Goal: Task Accomplishment & Management: Manage account settings

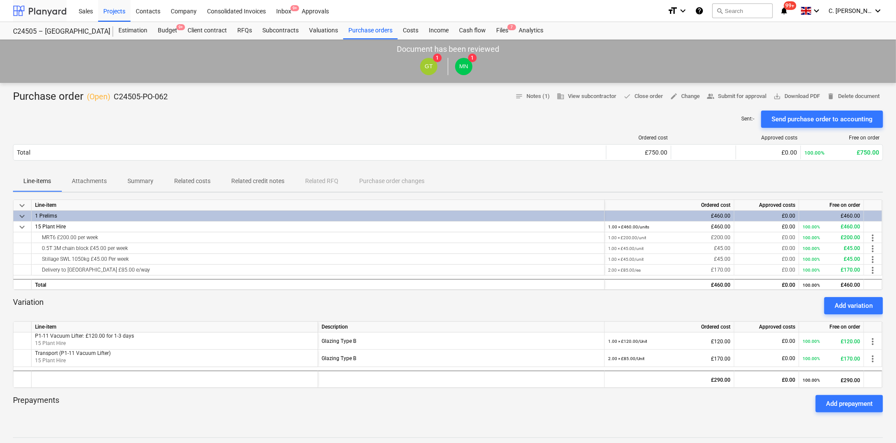
click at [36, 9] on div at bounding box center [40, 11] width 54 height 22
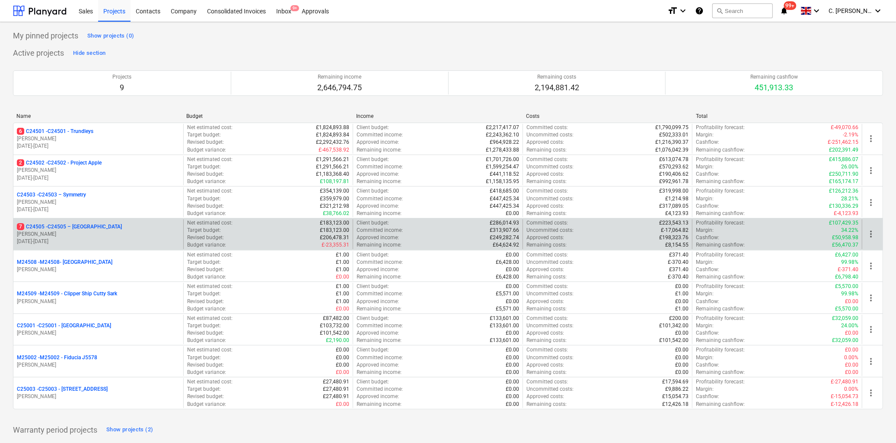
click at [73, 227] on p "7 C24505 - C24505 – [GEOGRAPHIC_DATA]" at bounding box center [69, 226] width 105 height 7
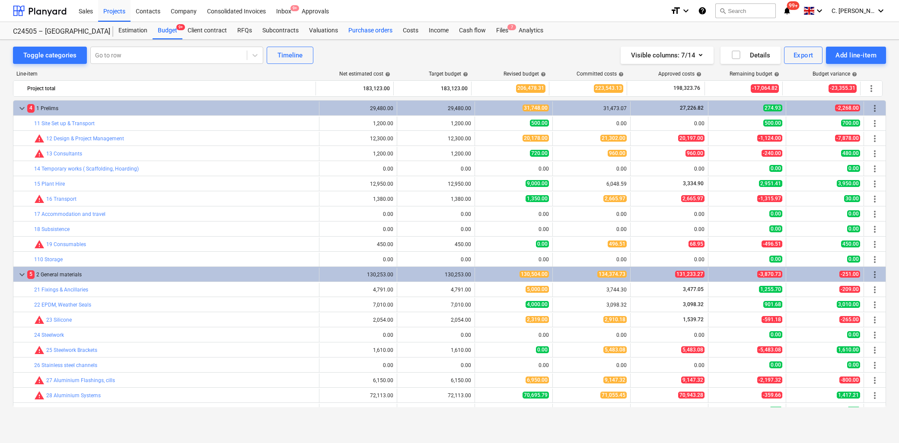
click at [379, 31] on div "Purchase orders" at bounding box center [370, 30] width 54 height 17
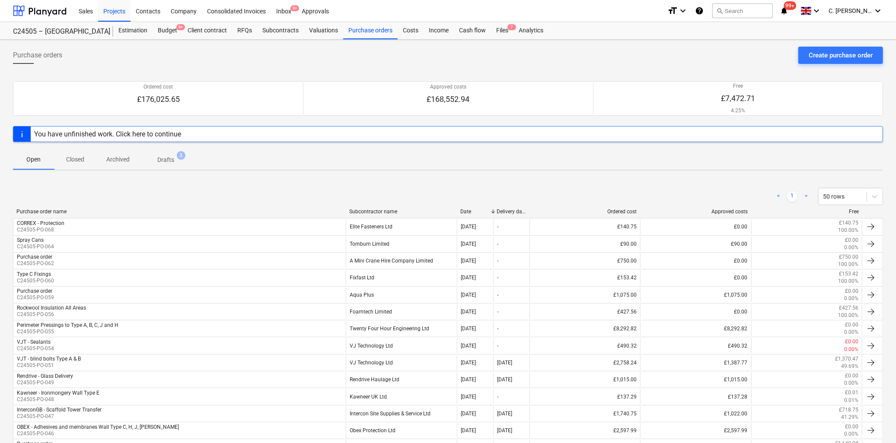
click at [361, 210] on div "Subcontractor name" at bounding box center [401, 212] width 104 height 6
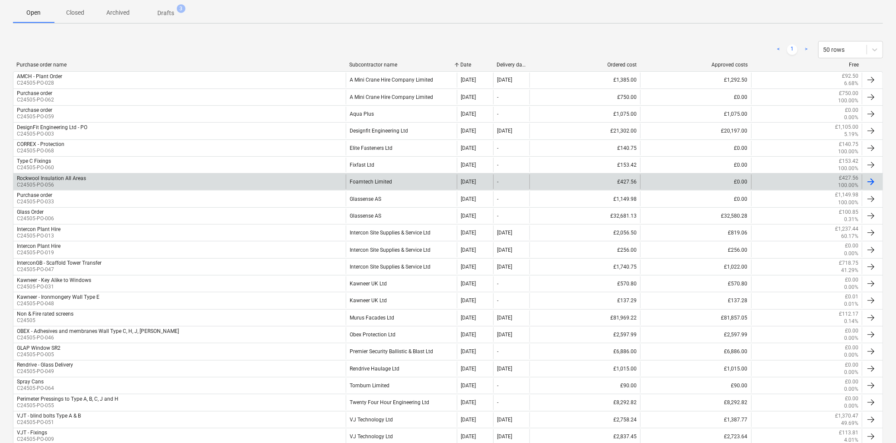
scroll to position [192, 0]
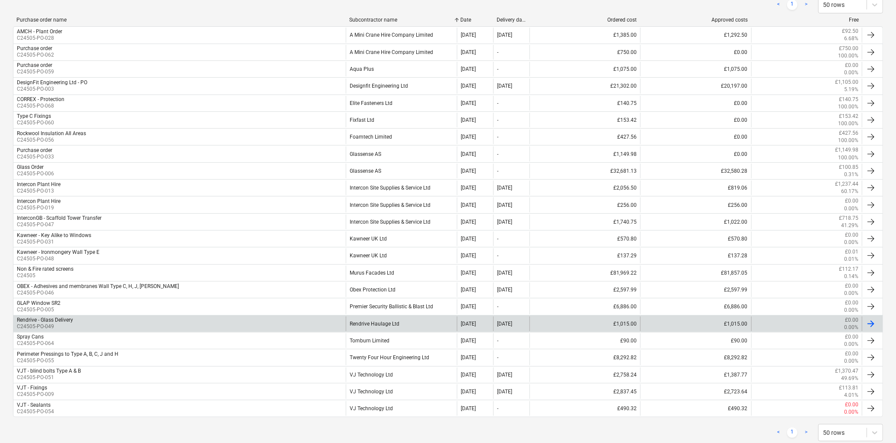
click at [380, 325] on div "Rendrive Haulage Ltd" at bounding box center [401, 324] width 111 height 15
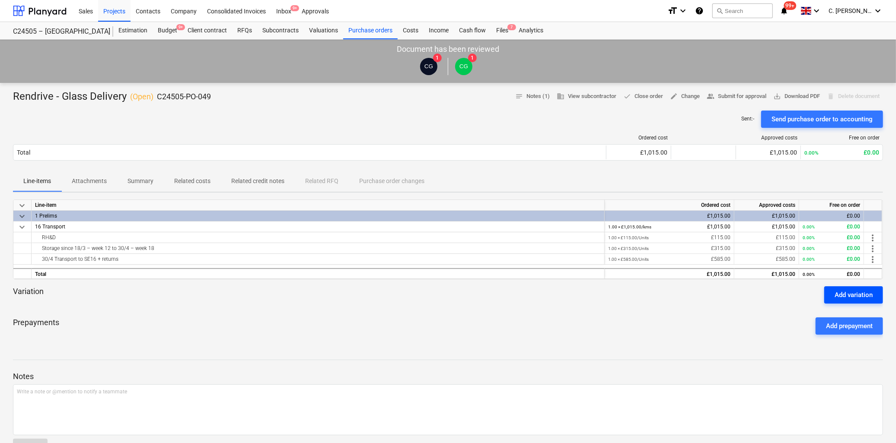
click at [862, 295] on div "Add variation" at bounding box center [853, 295] width 38 height 11
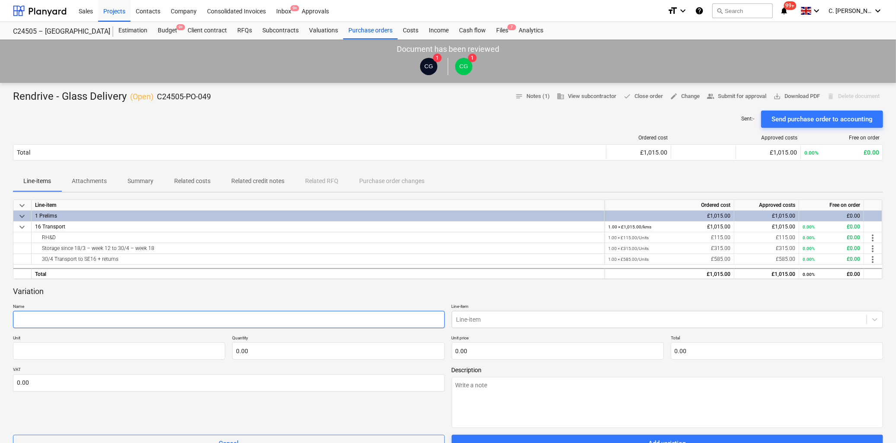
click at [57, 322] on input "text" at bounding box center [229, 319] width 432 height 17
type textarea "x"
type input "D"
type textarea "x"
type input "De"
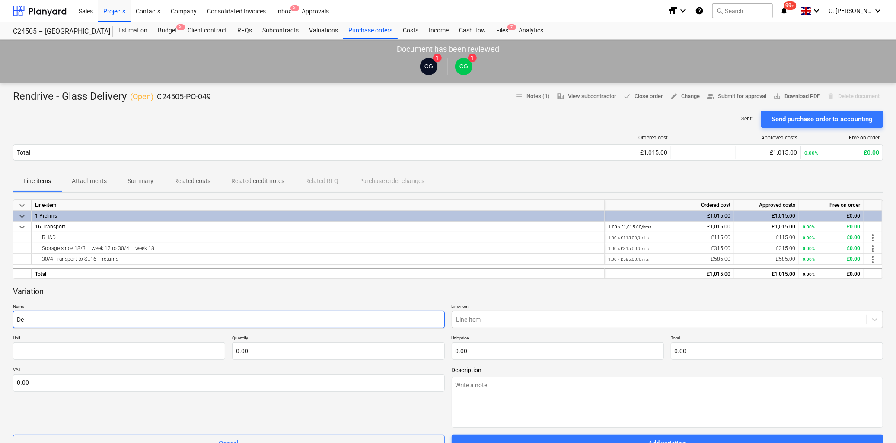
type textarea "x"
type input "Del"
type textarea "x"
type input "Deli"
type textarea "x"
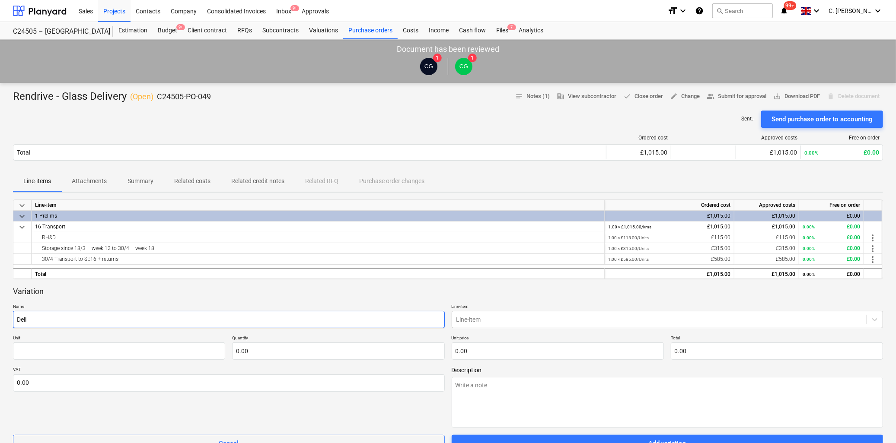
type input "Deliv"
type textarea "x"
type input "Delive"
type textarea "x"
type input "Deliver"
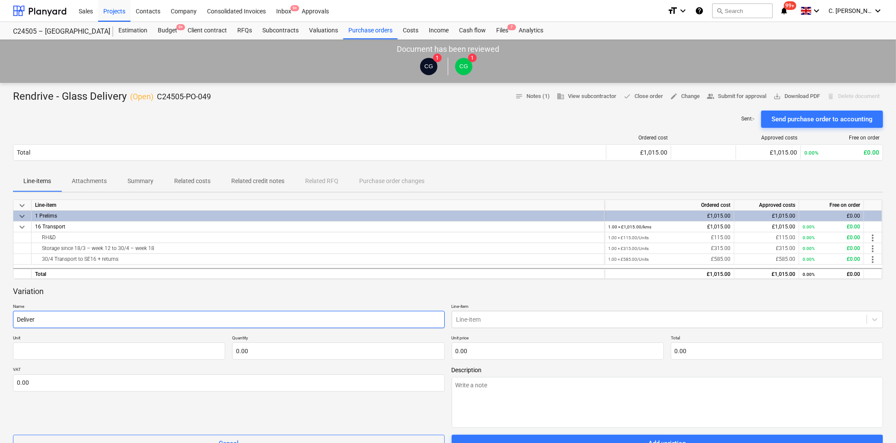
type textarea "x"
type input "Delivery"
type textarea "x"
type input "Delivery"
type textarea "x"
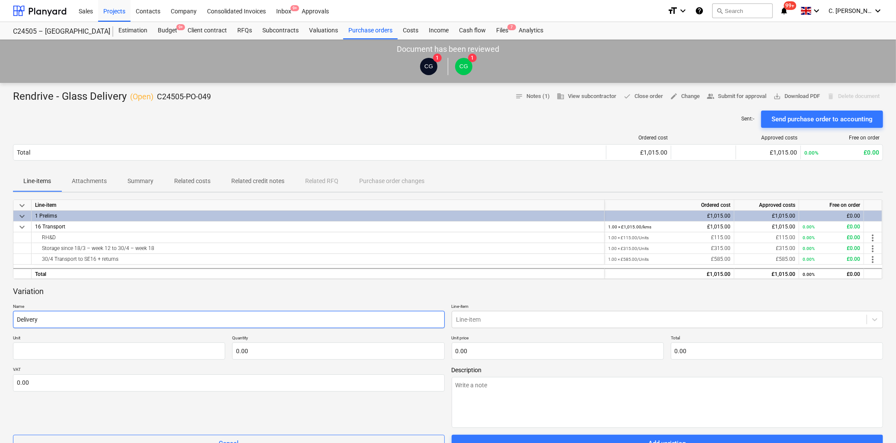
type input "Delivery -"
type textarea "x"
type input "Delivery -"
type textarea "x"
type input "Delivery - C"
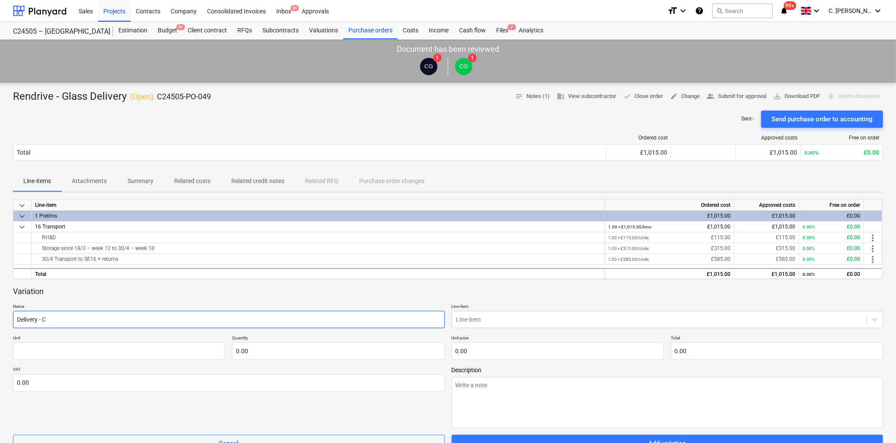
type textarea "x"
type input "Delivery - Cl"
type textarea "x"
type input "Delivery - Cle"
type textarea "x"
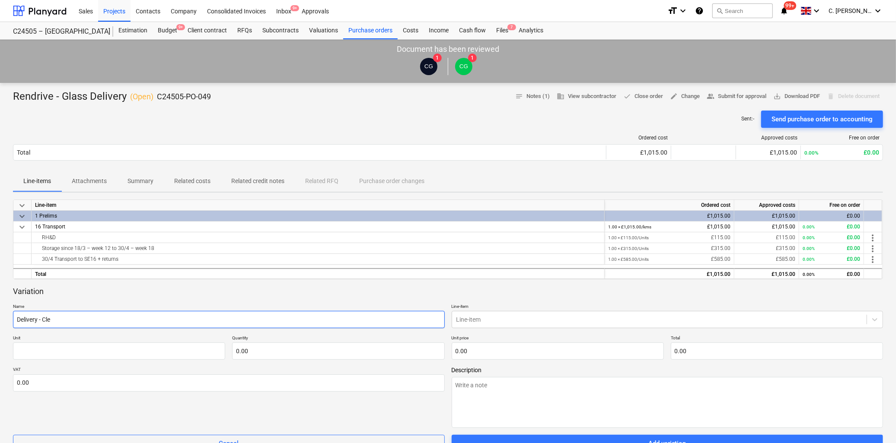
type input "Delivery - Cler"
type textarea "x"
type input "Delivery - Clere"
type textarea "x"
type input "Delivery - Cleres"
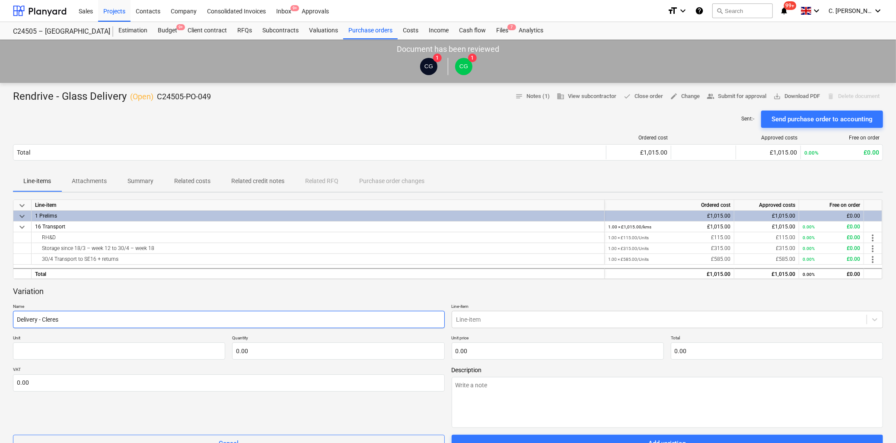
type textarea "x"
type input "Delivery - Clerest"
type textarea "x"
type input "Delivery - Cleresto"
type textarea "x"
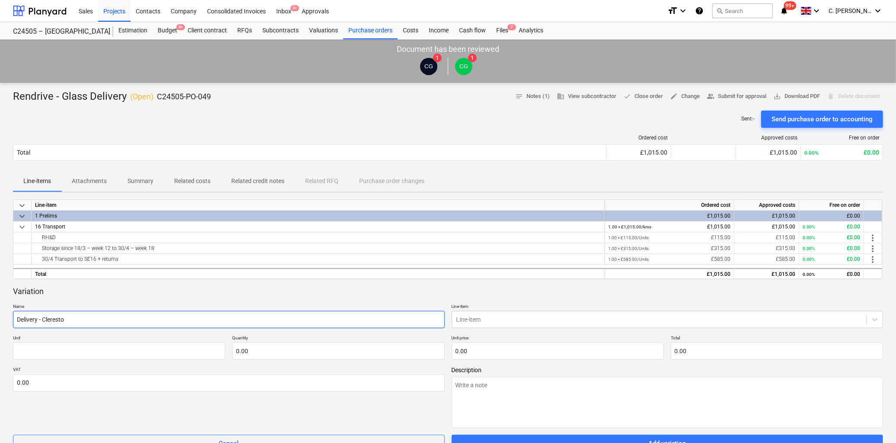
type input "Delivery - Clerestor"
type textarea "x"
type input "Delivery - Clerestory"
type textarea "x"
type input "Delivery - Clerestory"
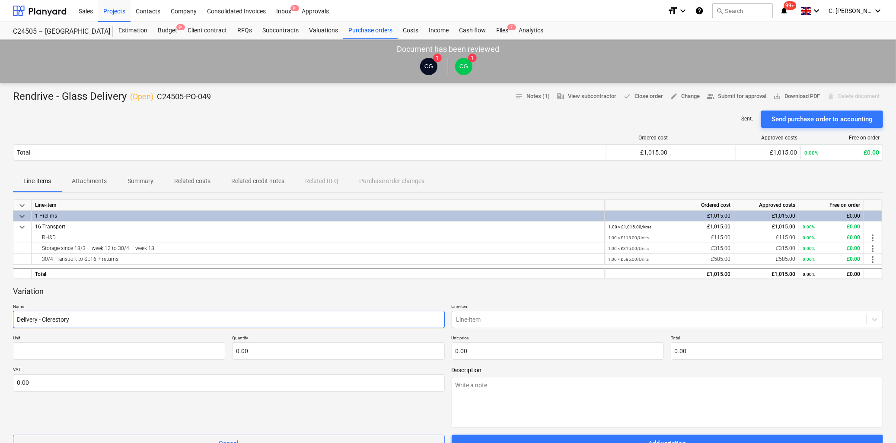
type textarea "x"
type input "Delivery - Clerestory G"
type textarea "x"
type input "Delivery - Clerestory Gl"
type textarea "x"
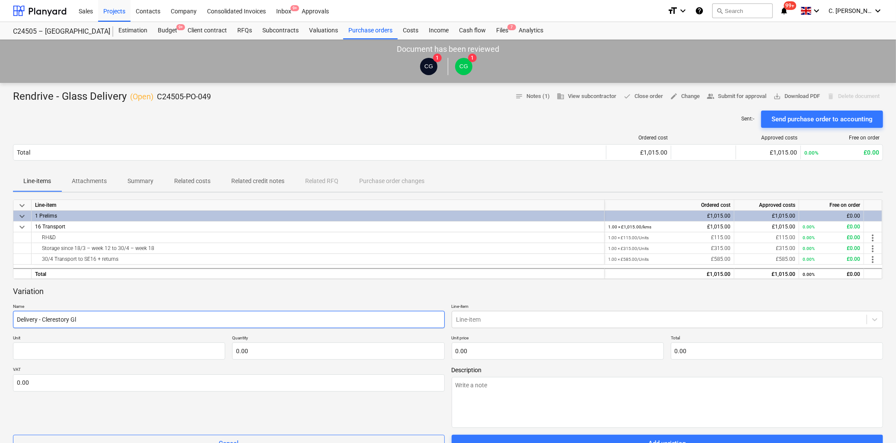
type input "Delivery - Clerestory Gla"
type textarea "x"
type input "Delivery - Clerestory Glas"
type textarea "x"
type input "Delivery - Clerestory Glass"
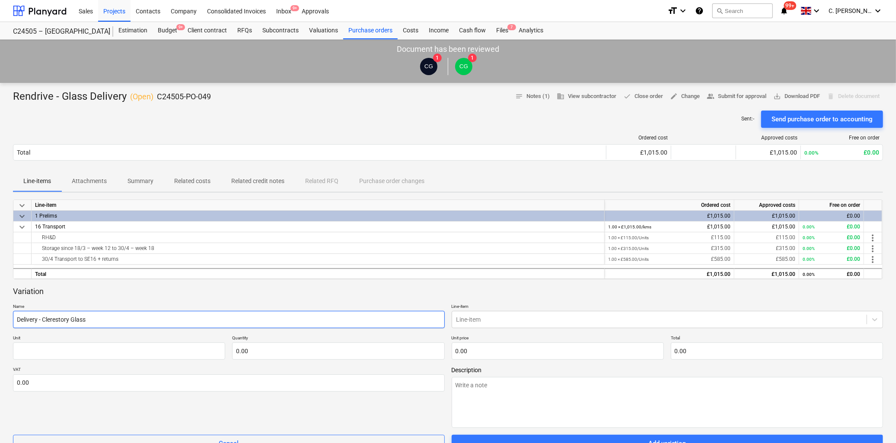
type textarea "x"
type input "Delivery - Clerestory Glass"
type textarea "x"
type input "Delivery - Clerestory Glass ("
type textarea "x"
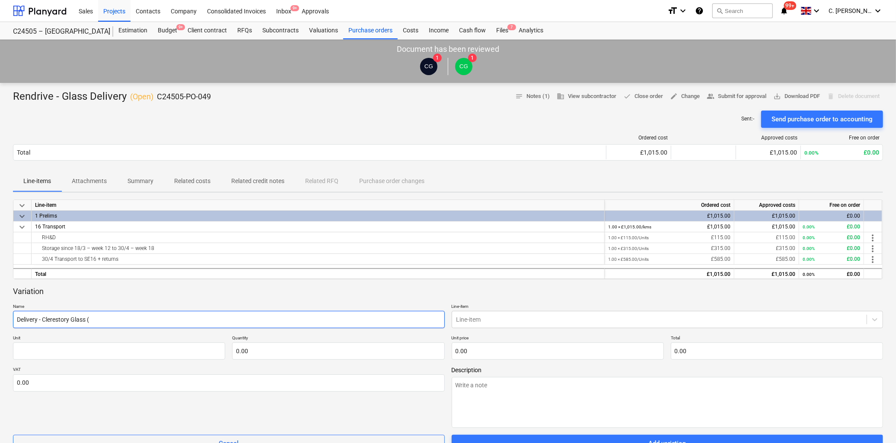
type input "Delivery - Clerestory Glass (2"
type textarea "x"
type input "Delivery - Clerestory Glass (25"
type textarea "x"
type input "Delivery - Clerestory Glass (25/"
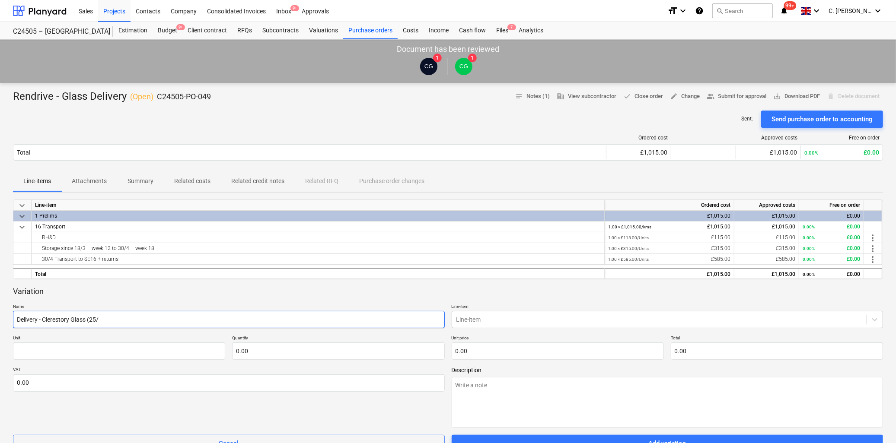
type textarea "x"
type input "Delivery - Clerestory Glass (25/0"
type textarea "x"
type input "Delivery - Clerestory Glass (25/08"
type textarea "x"
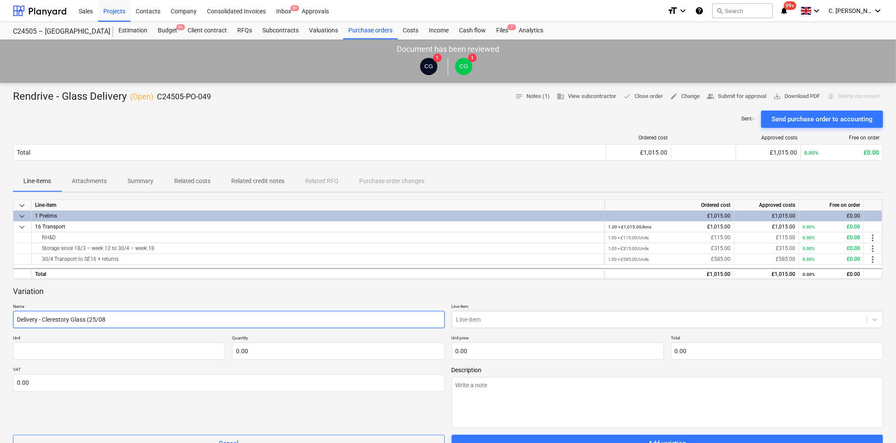
type input "Delivery - Clerestory Glass (25/08/"
type textarea "x"
type input "Delivery - Clerestory Glass (25/08/2"
type textarea "x"
type input "Delivery - Clerestory Glass ([DATE]"
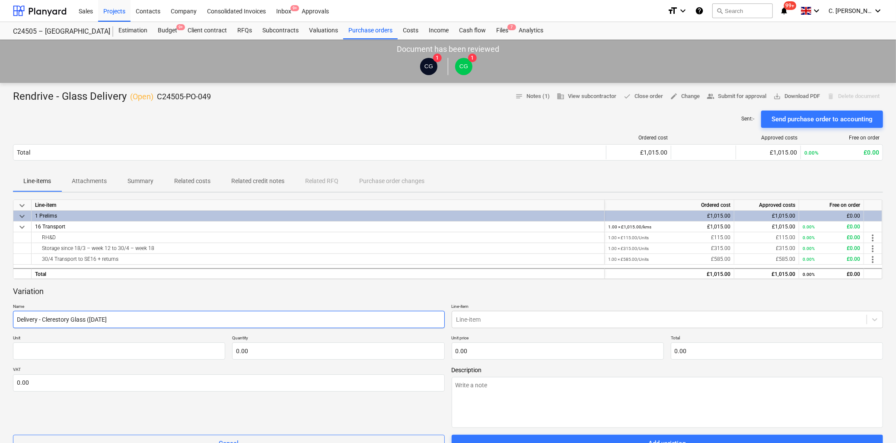
type textarea "x"
type input "Delivery - Clerestory Glass ([DATE])"
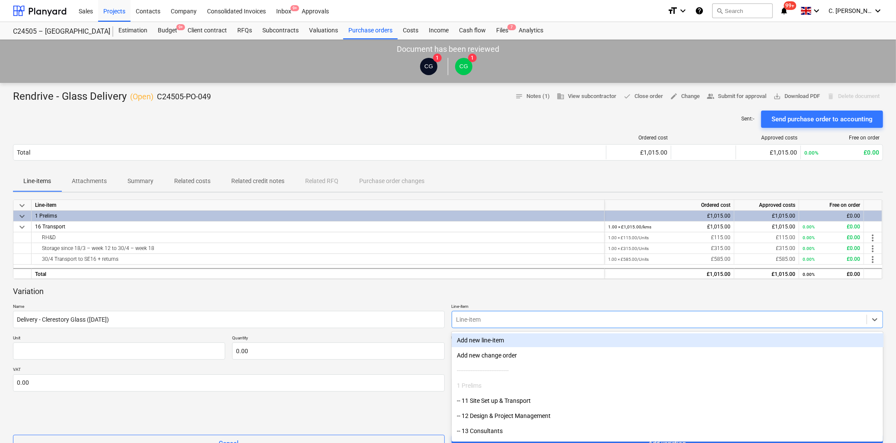
click at [495, 321] on body "Sales Projects Contacts Company Consolidated Invoices Inbox 9+ Approvals format…" at bounding box center [448, 221] width 896 height 443
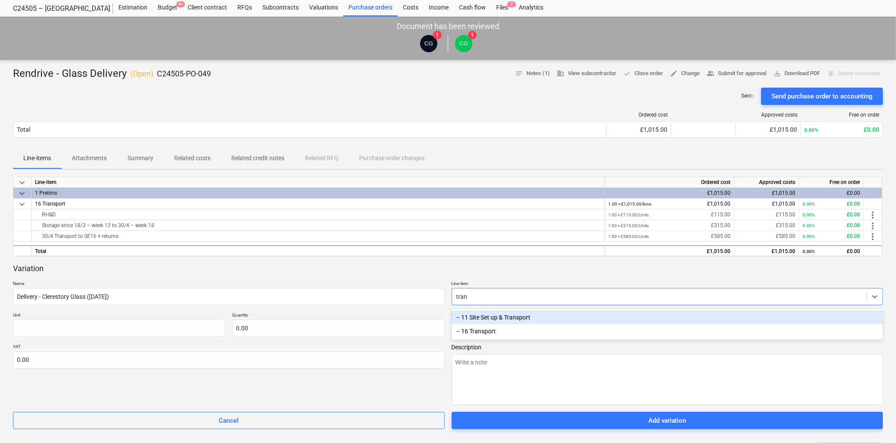
type input "trans"
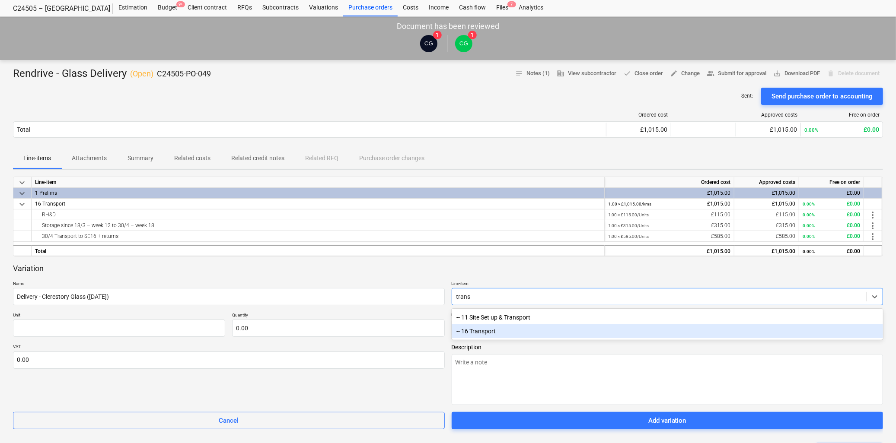
click at [494, 331] on div "-- 16 Transport" at bounding box center [668, 332] width 432 height 14
type textarea "x"
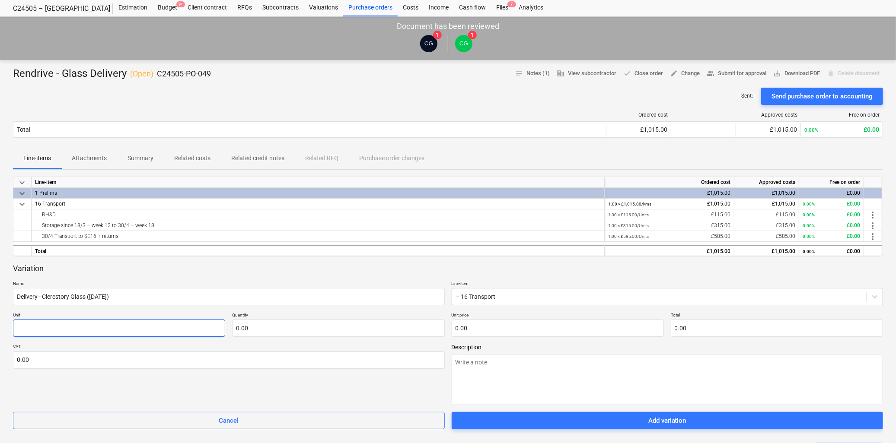
click at [63, 327] on input "text" at bounding box center [119, 328] width 212 height 17
type textarea "x"
type input "U"
type textarea "x"
type input "Un"
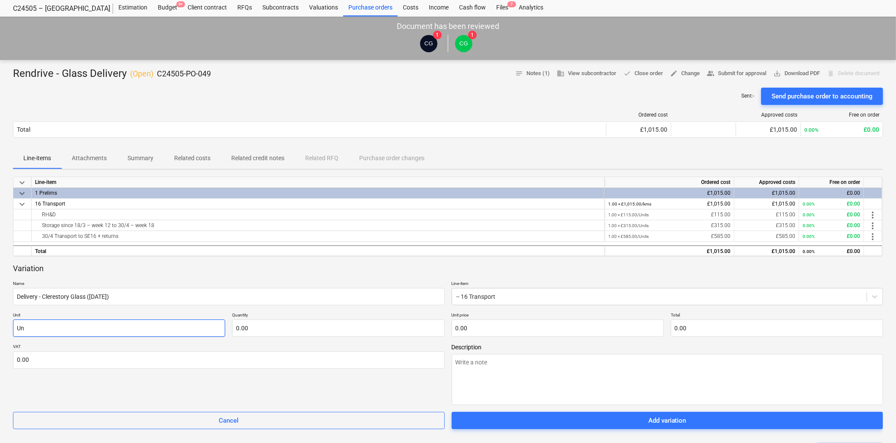
type textarea "x"
type input "Uni"
type textarea "x"
type input "Unit"
click at [314, 330] on input "text" at bounding box center [338, 328] width 212 height 17
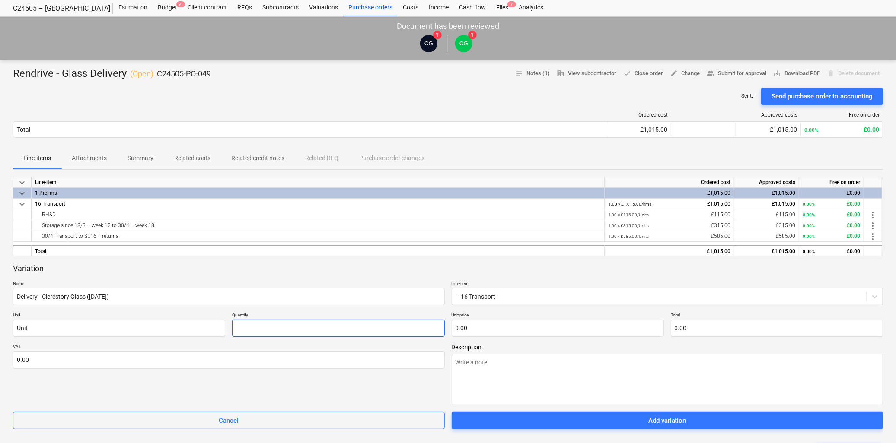
type textarea "x"
type input "1.00"
click at [482, 323] on input "text" at bounding box center [558, 328] width 212 height 17
type textarea "x"
type input "4"
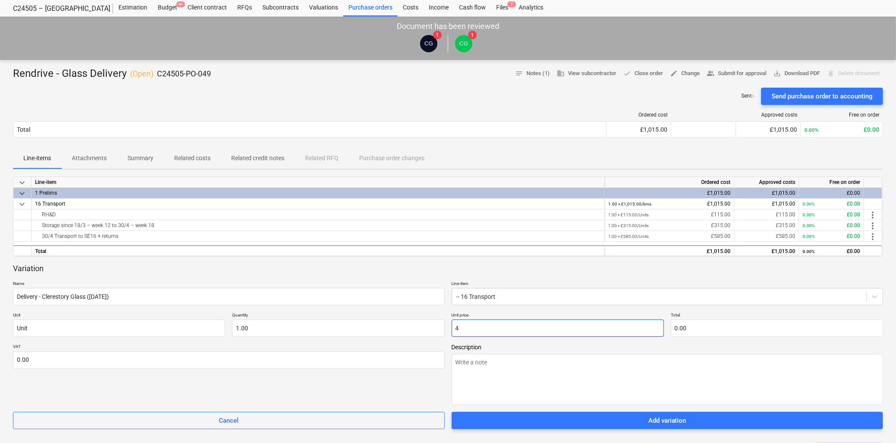
type input "4.00"
type textarea "x"
type input "45"
type input "45.00"
type textarea "x"
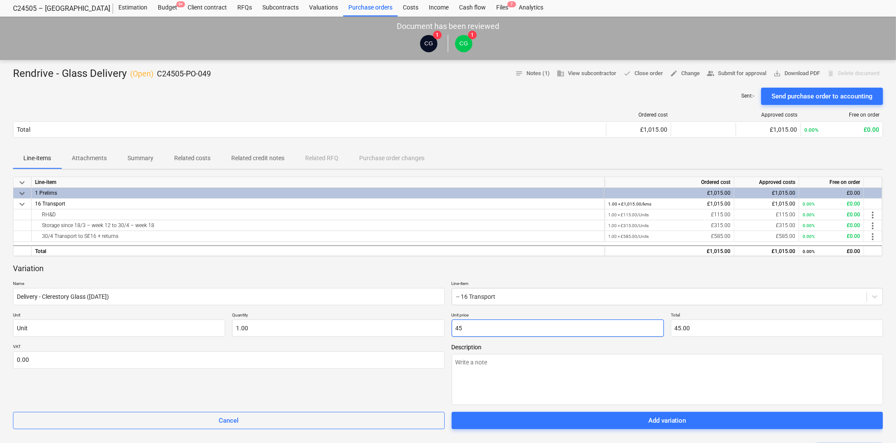
type input "455"
type input "455.00"
click at [487, 382] on textarea at bounding box center [668, 379] width 432 height 51
click at [502, 364] on textarea at bounding box center [668, 379] width 432 height 51
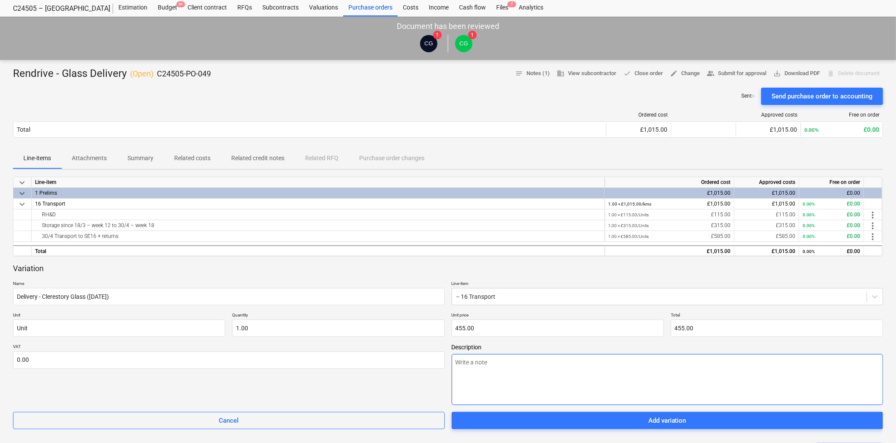
paste textarea "These are the costs following [DATE] delivery. For the glass received 25/8: RH&…"
type textarea "x"
type textarea "These are the costs following [DATE] delivery. For the glass received 25/8: RH&…"
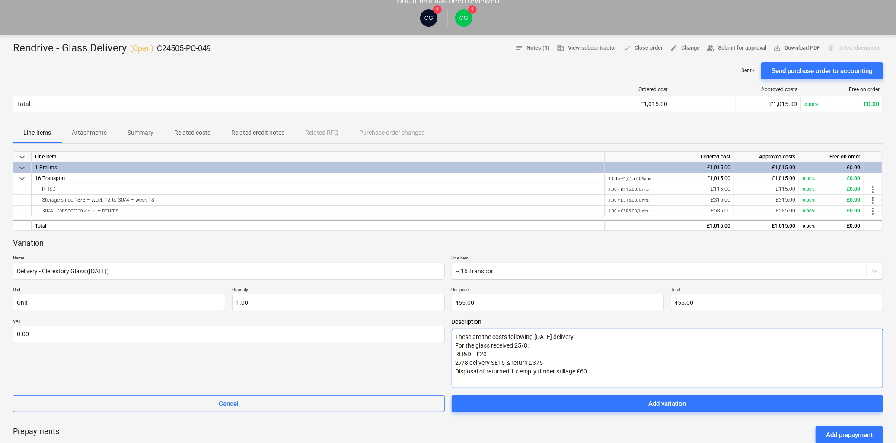
scroll to position [71, 0]
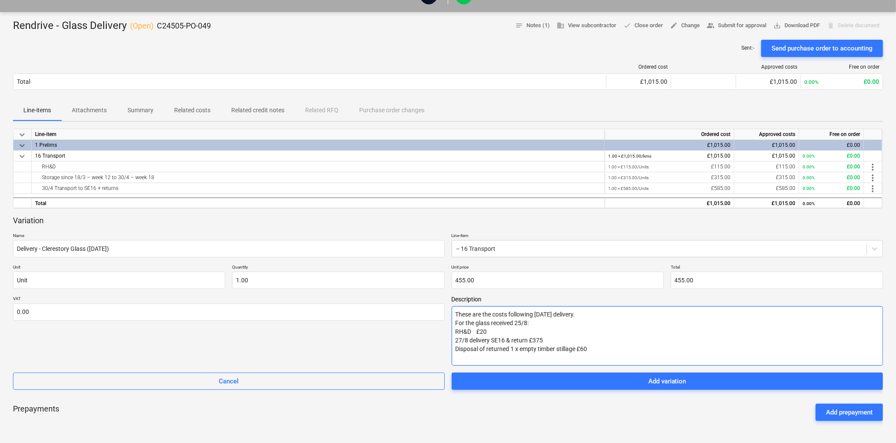
drag, startPoint x: 537, startPoint y: 316, endPoint x: 567, endPoint y: 330, distance: 32.3
click at [555, 318] on textarea "These are the costs following [DATE] delivery. For the glass received 25/8: RH&…" at bounding box center [668, 336] width 432 height 60
type textarea "x"
type textarea "These are the costs following t delivery. For the glass received 25/8: RH&D £20…"
type textarea "x"
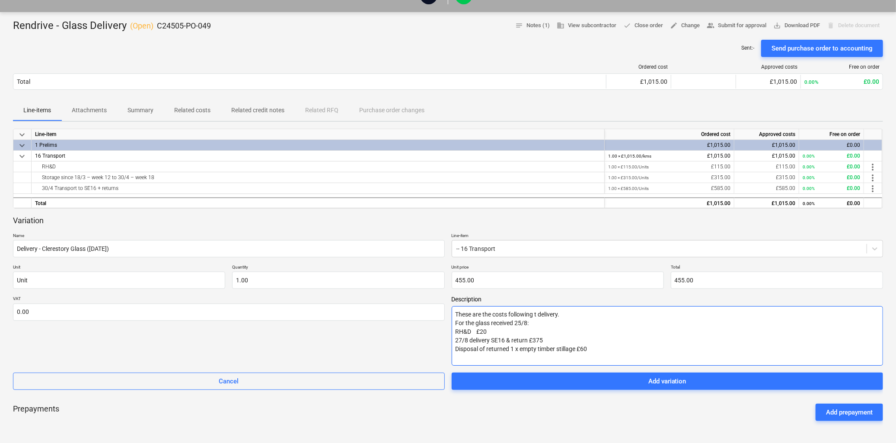
type textarea "These are the costs following delivery. For the glass received 25/8: RH&D £20 2…"
type textarea "x"
type textarea "These are the costs following 2 delivery. For the glass received 25/8: RH&D £20…"
type textarea "x"
type textarea "These are the costs following 25 delivery. For the glass received 25/8: RH&D £2…"
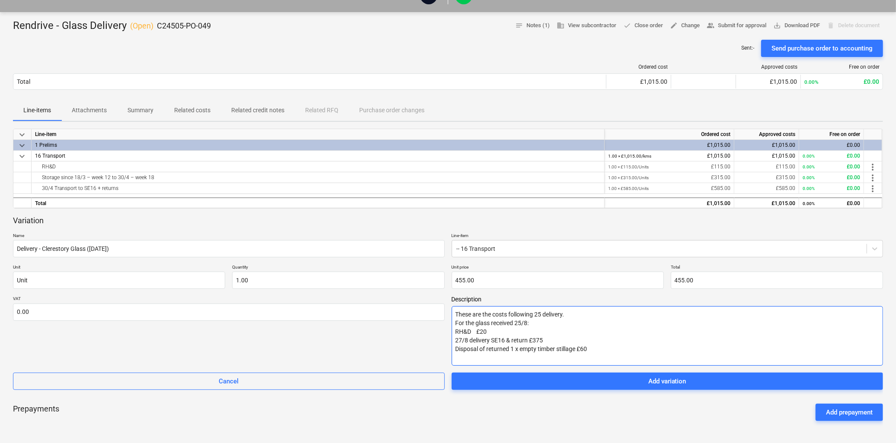
type textarea "x"
type textarea "These are the costs following 25/ delivery. For the glass received 25/8: RH&D £…"
type textarea "x"
type textarea "These are the costs following 25/0 delivery. For the glass received 25/8: RH&D …"
type textarea "x"
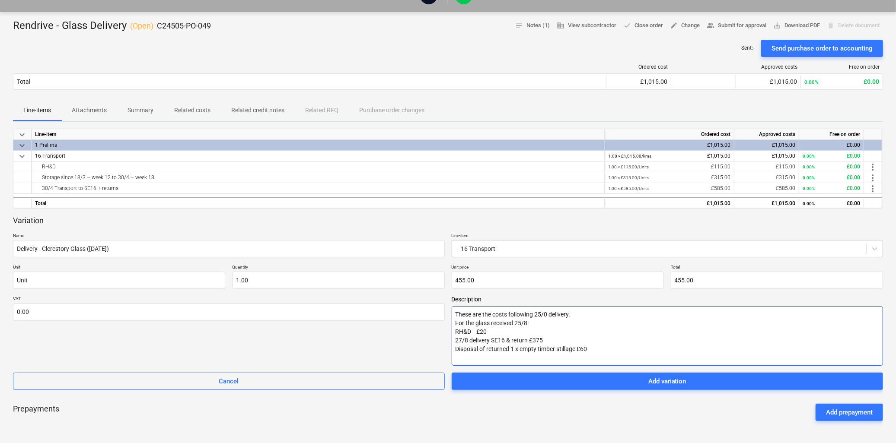
type textarea "These are the costs following 25/08 delivery. For the glass received 25/8: RH&D…"
type textarea "x"
type textarea "These are the costs following 25/08/ delivery. For the glass received 25/8: RH&…"
type textarea "x"
type textarea "These are the costs following 25/08/2 delivery. For the glass received 25/8: RH…"
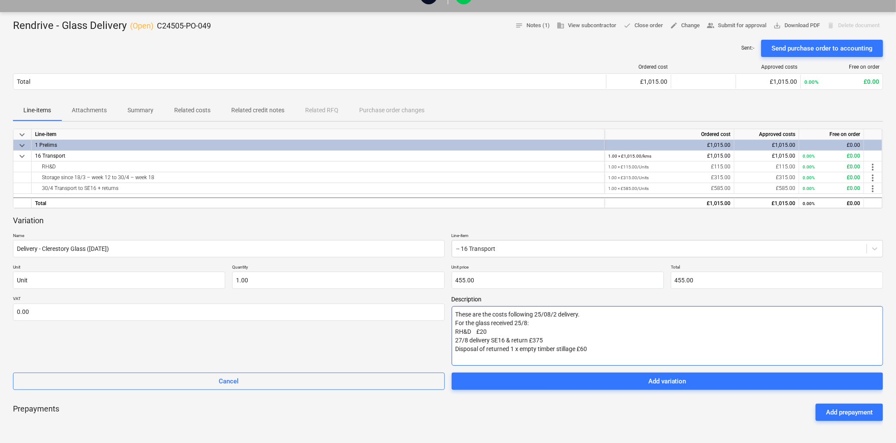
type textarea "x"
type textarea "These are the costs following [DATE] delivery. For the glass received 25/8: RH&…"
drag, startPoint x: 535, startPoint y: 317, endPoint x: 421, endPoint y: 315, distance: 113.7
click at [421, 315] on div "VAT 0.00 Description These are the costs following [DATE] delivery. For the gla…" at bounding box center [448, 331] width 870 height 70
type textarea "x"
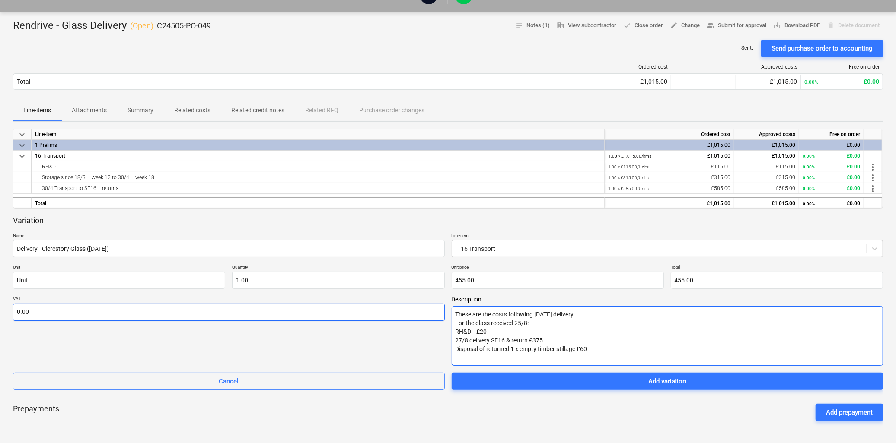
type textarea "C25/08/25 delivery. For the glass received 25/8: RH&D £20 27/8 delivery SE16 & …"
type textarea "x"
type textarea "Co25/08/25 delivery. For the glass received 25/8: RH&D £20 27/8 delivery SE16 &…"
type textarea "x"
type textarea "Cos25/08/25 delivery. For the glass received 25/8: RH&D £20 27/8 delivery SE16 …"
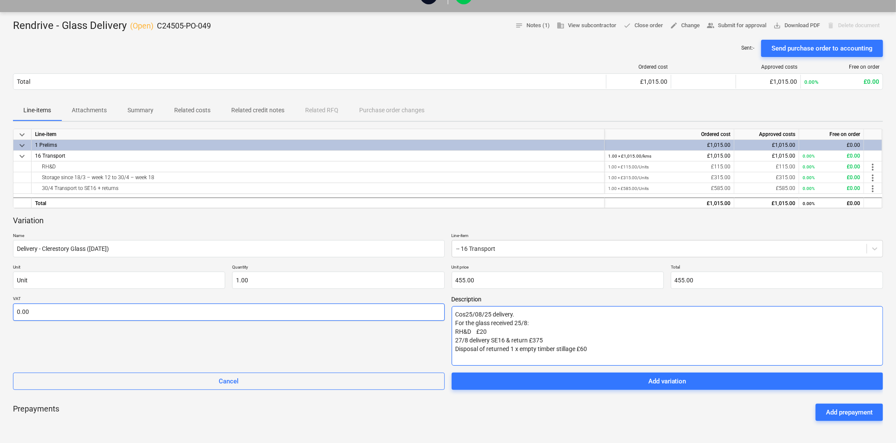
type textarea "x"
type textarea "Cost [DATE] delivery. For the glass received 25/8: RH&D £20 27/8 delivery SE16 …"
type textarea "x"
type textarea "Cost25/08/25 delivery. For the glass received 25/8: RH&D £20 27/8 delivery SE16…"
type textarea "x"
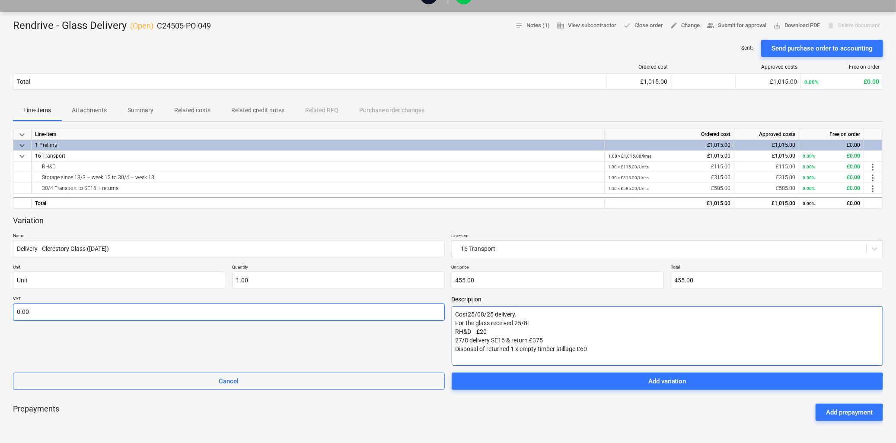
type textarea "Cos25/08/25 delivery. For the glass received 25/8: RH&D £20 27/8 delivery SE16 …"
type textarea "x"
type textarea "Co25/08/25 delivery. For the glass received 25/8: RH&D £20 27/8 delivery SE16 &…"
type textarea "x"
type textarea "C25/08/25 delivery. For the glass received 25/8: RH&D £20 27/8 delivery SE16 & …"
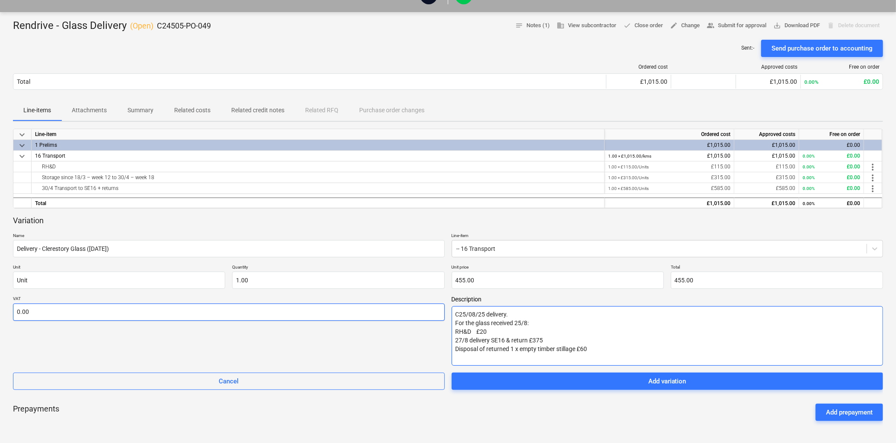
type textarea "x"
type textarea "[DATE] delivery. For the glass received 25/8: RH&D £20 27/8 delivery SE16 & ret…"
drag, startPoint x: 509, startPoint y: 316, endPoint x: 586, endPoint y: 318, distance: 76.9
click at [509, 316] on textarea "[DATE] delivery. For the glass received 25/8: RH&D £20 27/8 delivery SE16 & ret…" at bounding box center [668, 336] width 432 height 60
type textarea "x"
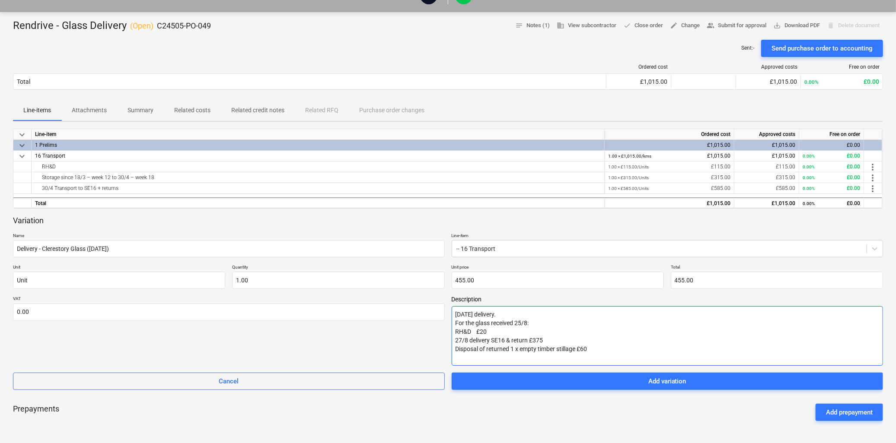
type textarea "[DATE] delivery For the glass received 25/8: RH&D £20 27/8 delivery SE16 & retu…"
type textarea "x"
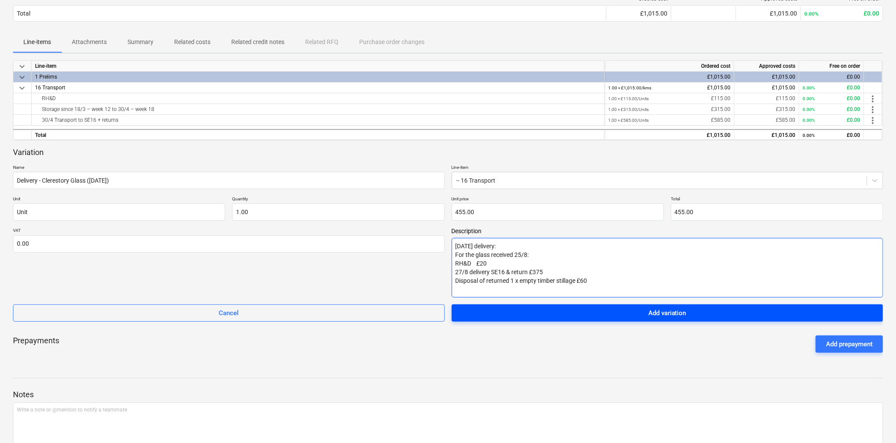
scroll to position [167, 0]
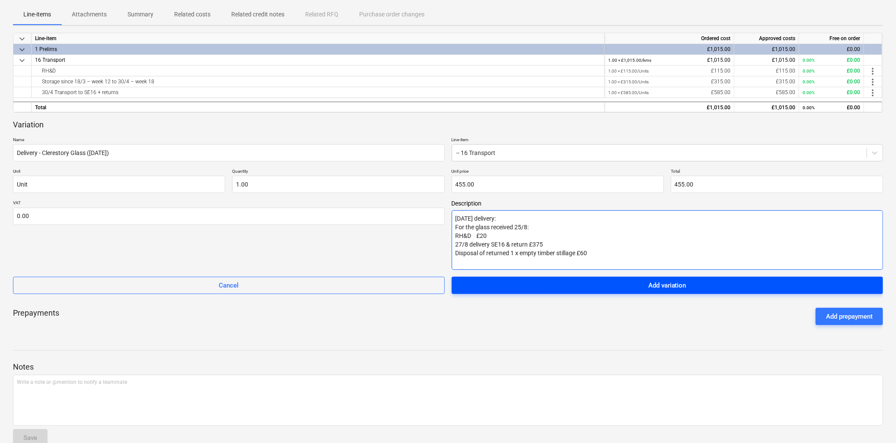
type textarea "[DATE] delivery: For the glass received 25/8: RH&D £20 27/8 delivery SE16 & ret…"
click at [672, 288] on div "Add variation" at bounding box center [667, 285] width 38 height 11
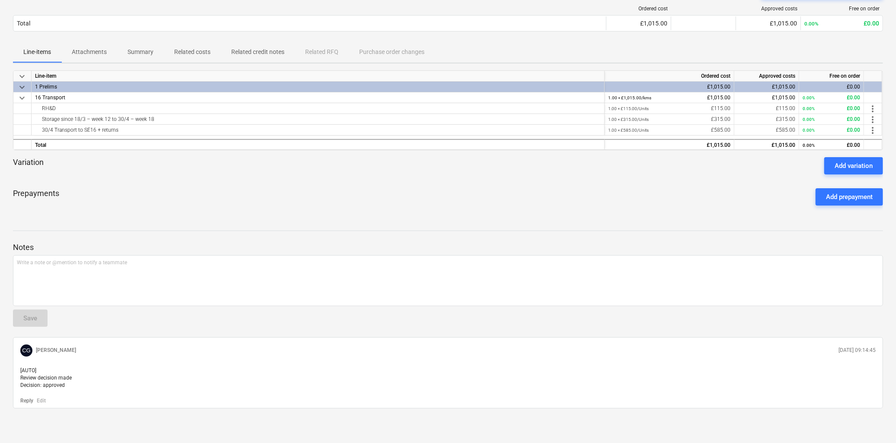
scroll to position [137, 0]
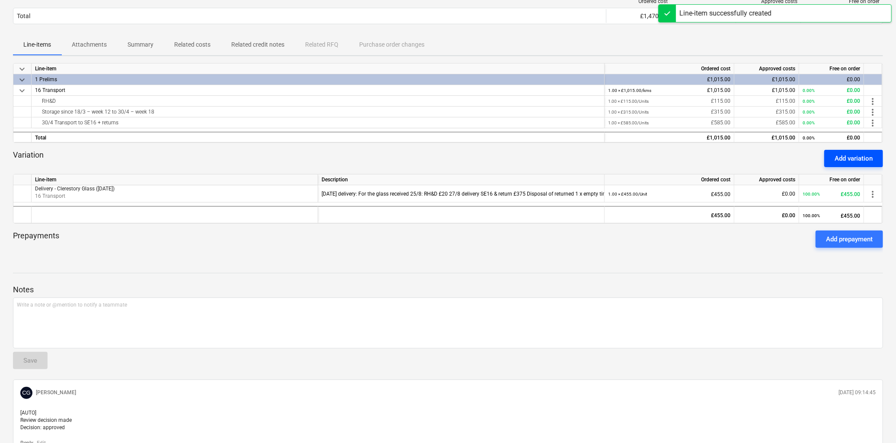
click at [862, 156] on div "Add variation" at bounding box center [853, 158] width 38 height 11
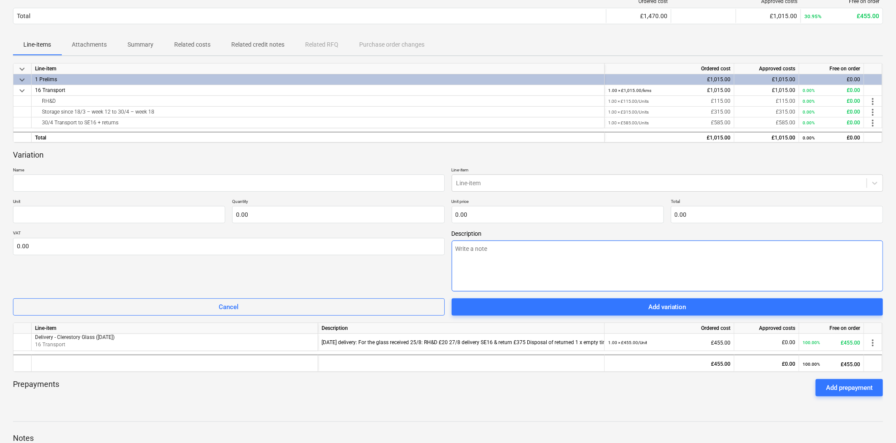
click at [548, 261] on textarea at bounding box center [668, 266] width 432 height 51
paste textarea "For the glass received 20/8: RH&D £20 Day rate flatbed 7.5t for wait, delivery …"
type textarea "x"
type textarea "For the glass received 20/8: RH&D £20 Day rate flatbed 7.5t for wait, delivery …"
drag, startPoint x: 515, startPoint y: 250, endPoint x: 344, endPoint y: 250, distance: 171.1
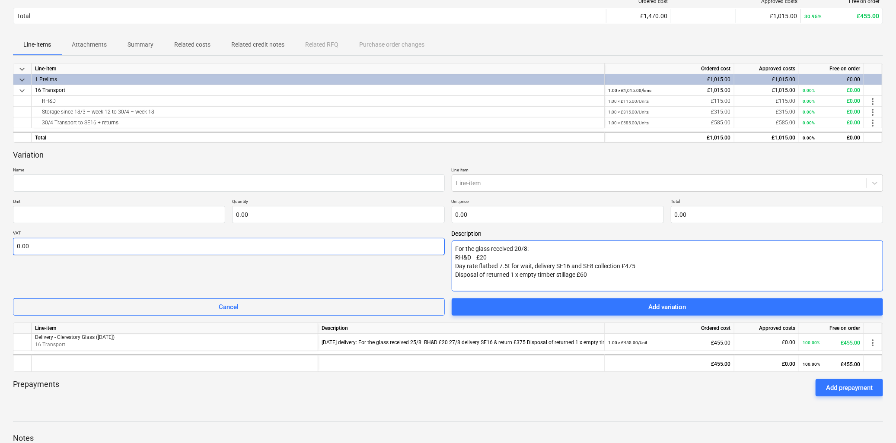
click at [344, 250] on div "VAT 0.00 Description For the glass received 20/8: RH&D £20 Day rate flatbed 7.5…" at bounding box center [448, 260] width 870 height 61
type textarea "x"
type textarea "20/8: RH&D £20 Day rate flatbed 7.5t for wait, delivery SE16 and SE8 collection…"
type textarea "x"
type textarea "20/8: RH&D £20 Day rate flatbed 7.5t for wait, delivery SE16 and SE8 collection…"
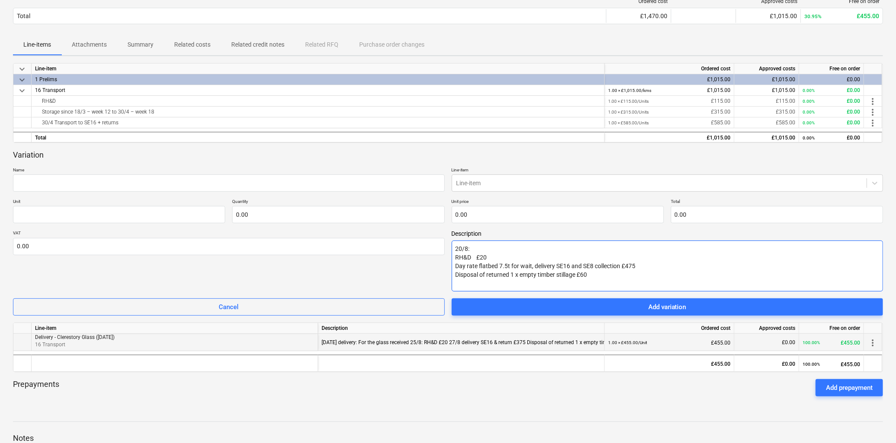
type textarea "x"
type textarea "20/8 RH&D £20 Day rate flatbed 7.5t for wait, delivery SE16 and SE8 collection …"
type textarea "x"
type textarea "20/ RH&D £20 Day rate flatbed 7.5t for wait, delivery SE16 and SE8 collection £…"
type textarea "x"
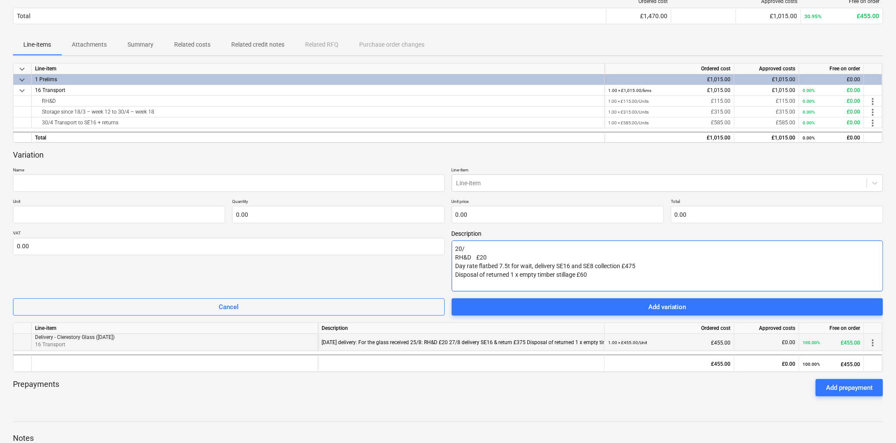
type textarea "20/0 RH&D £20 Day rate flatbed 7.5t for wait, delivery SE16 and SE8 collection …"
type textarea "x"
type textarea "20/08 RH&D £20 Day rate flatbed 7.5t for wait, delivery SE16 and SE8 collection…"
type textarea "x"
type textarea "20/08/ RH&D £20 Day rate flatbed 7.5t for wait, delivery SE16 and SE8 collectio…"
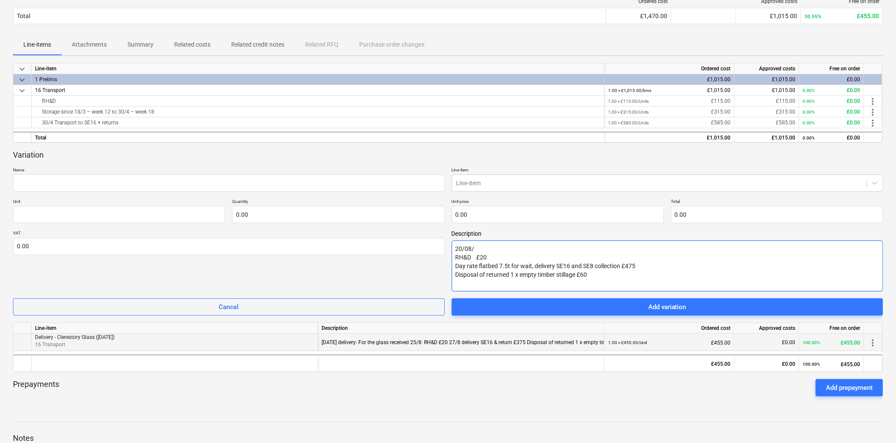
type textarea "x"
type textarea "20/08/2 RH&D £20 Day rate flatbed 7.5t for wait, delivery SE16 and SE8 collecti…"
type textarea "x"
type textarea "[DATE] RH&D £20 Day rate flatbed 7.5t for wait, delivery SE16 and SE8 collectio…"
type textarea "x"
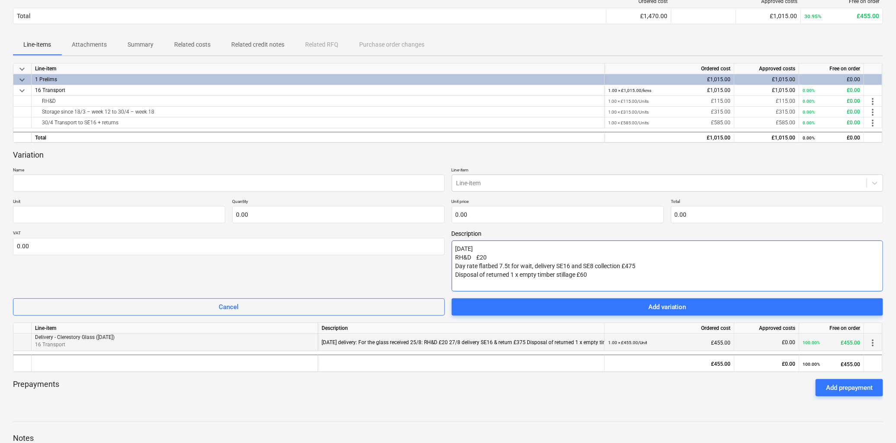
type textarea "[DATE] RH&D £20 Day rate flatbed 7.5t for wait, delivery SE16 and SE8 collectio…"
type textarea "x"
type textarea "[DATE] d RH&D £20 Day rate flatbed 7.5t for wait, delivery SE16 and SE8 collect…"
type textarea "x"
type textarea "[DATE] de RH&D £20 Day rate flatbed 7.5t for wait, delivery SE16 and SE8 collec…"
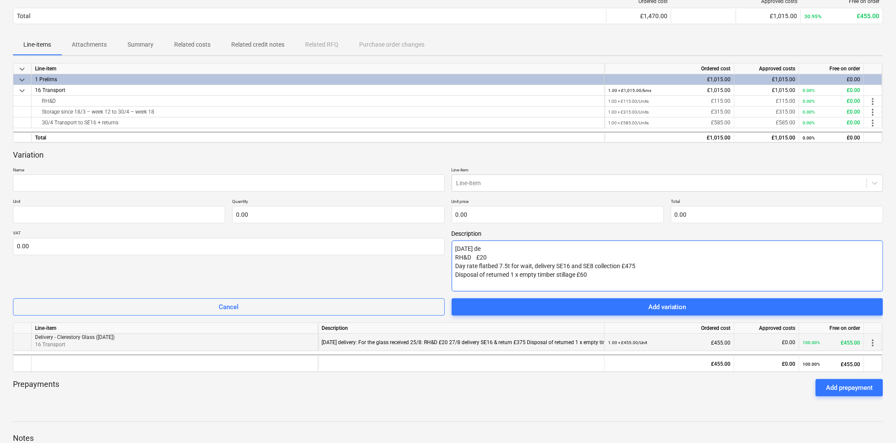
type textarea "x"
type textarea "[DATE] del RH&D £20 Day rate flatbed 7.5t for wait, delivery SE16 and SE8 colle…"
type textarea "x"
type textarea "[DATE] deli RH&D £20 Day rate flatbed 7.5t for wait, delivery SE16 and SE8 coll…"
type textarea "x"
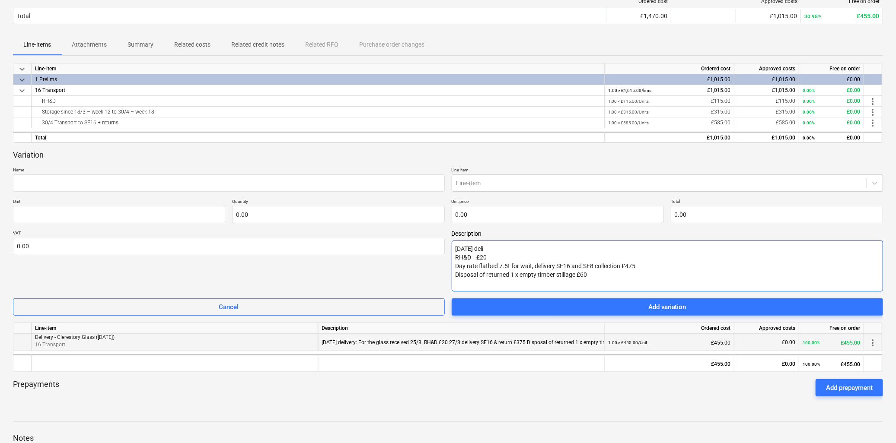
type textarea "[DATE] deliv RH&D £20 Day rate flatbed 7.5t for wait, delivery SE16 and SE8 col…"
type textarea "x"
type textarea "[DATE] delive RH&D £20 Day rate flatbed 7.5t for wait, delivery SE16 and SE8 co…"
type textarea "x"
type textarea "[DATE] deliver RH&D £20 Day rate flatbed 7.5t for wait, delivery SE16 and SE8 c…"
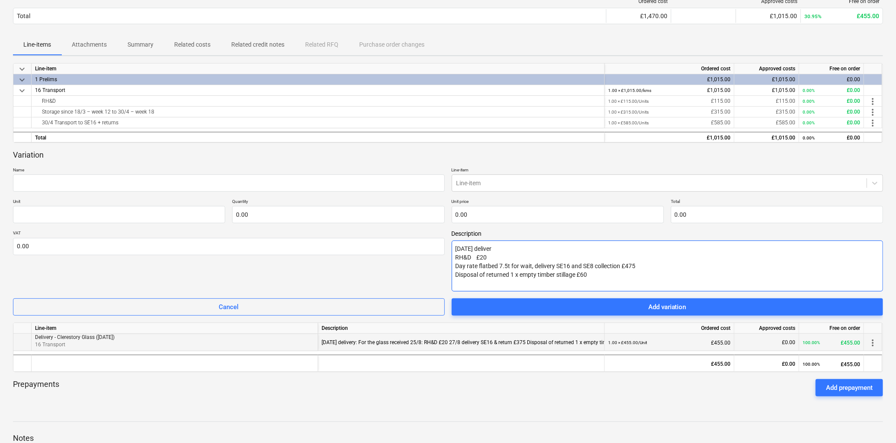
type textarea "x"
type textarea "[DATE] delivery RH&D £20 Day rate flatbed 7.5t for wait, delivery SE16 and SE8 …"
type textarea "x"
type textarea "[DATE] delivery: RH&D £20 Day rate flatbed 7.5t for wait, delivery SE16 and SE8…"
click at [493, 212] on input "text" at bounding box center [558, 214] width 212 height 17
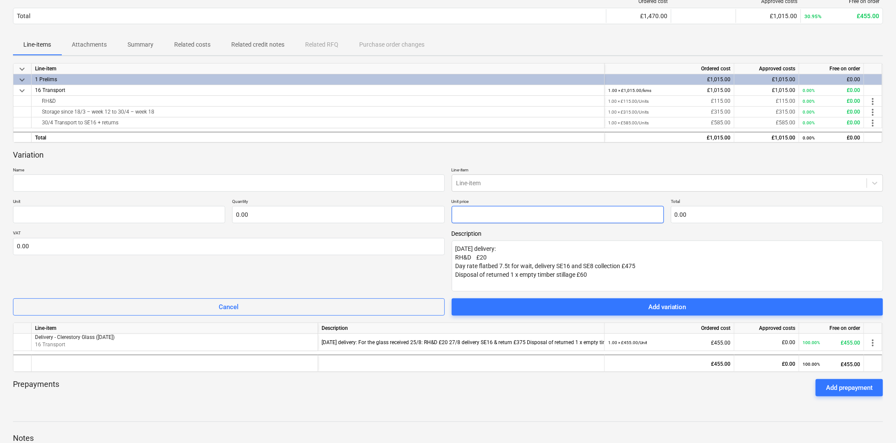
type textarea "x"
type input "pcs"
type input "5"
type input "1.00"
type input "5.00"
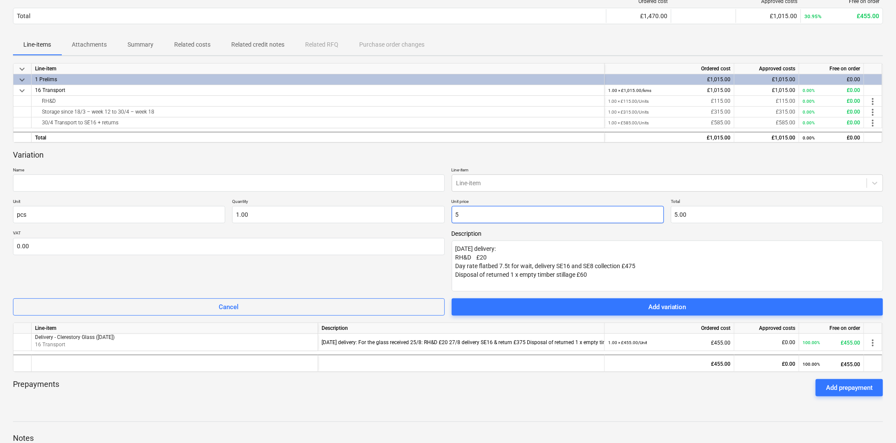
type textarea "x"
type input "55"
type input "55.00"
type textarea "x"
type input "555"
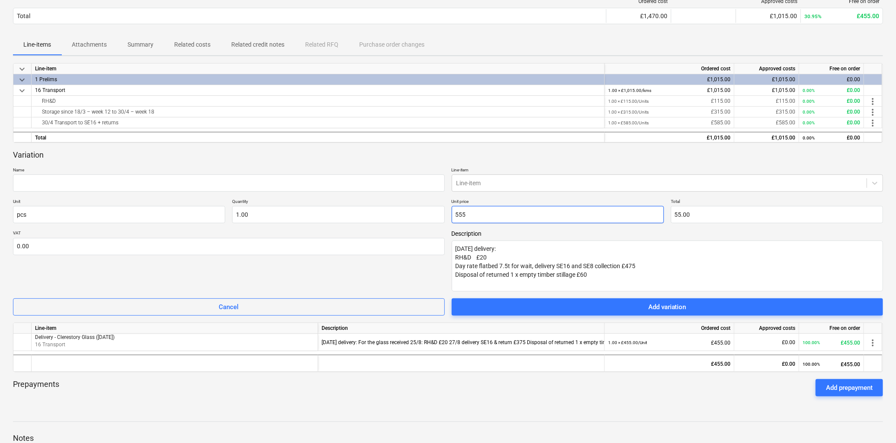
type input "555.00"
click at [89, 220] on input "pcs" at bounding box center [119, 214] width 212 height 17
drag, startPoint x: 30, startPoint y: 212, endPoint x: -50, endPoint y: 209, distance: 80.5
click at [0, 209] on html "Sales Projects Contacts Company Consolidated Invoices Inbox 9+ Approvals format…" at bounding box center [448, 84] width 896 height 443
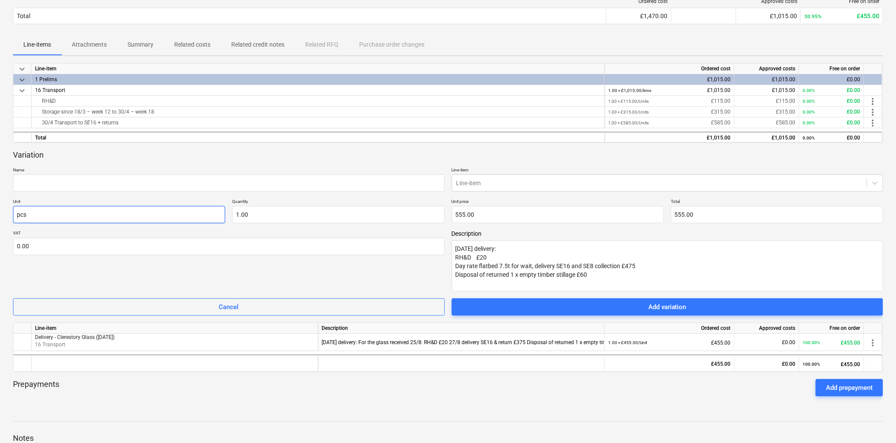
type textarea "x"
type input "U"
click at [73, 188] on input "text" at bounding box center [229, 183] width 432 height 17
drag, startPoint x: 131, startPoint y: 338, endPoint x: 35, endPoint y: 338, distance: 95.9
click at [35, 338] on div "Delivery - Clerestory Glass ([DATE]) 16 Transport" at bounding box center [175, 342] width 287 height 17
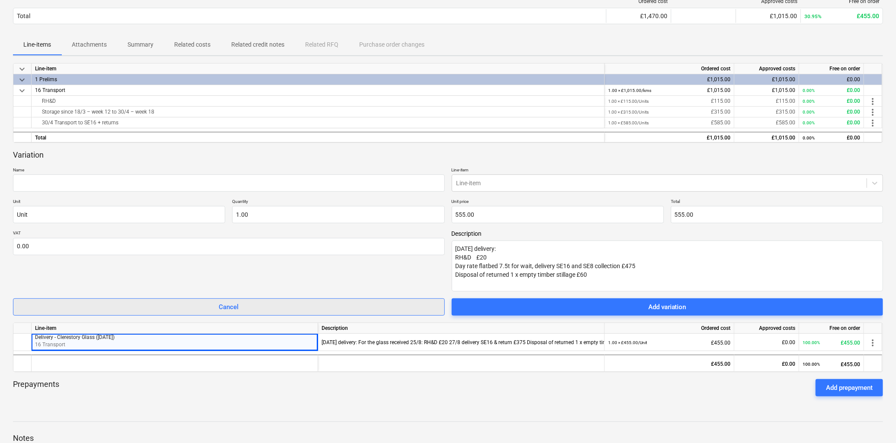
copy span "Delivery - Clerestory Glass ([DATE])"
click at [58, 187] on input "text" at bounding box center [229, 183] width 432 height 17
paste input "Delivery - Clerestory Glass ([DATE])"
click at [487, 182] on div at bounding box center [659, 183] width 406 height 9
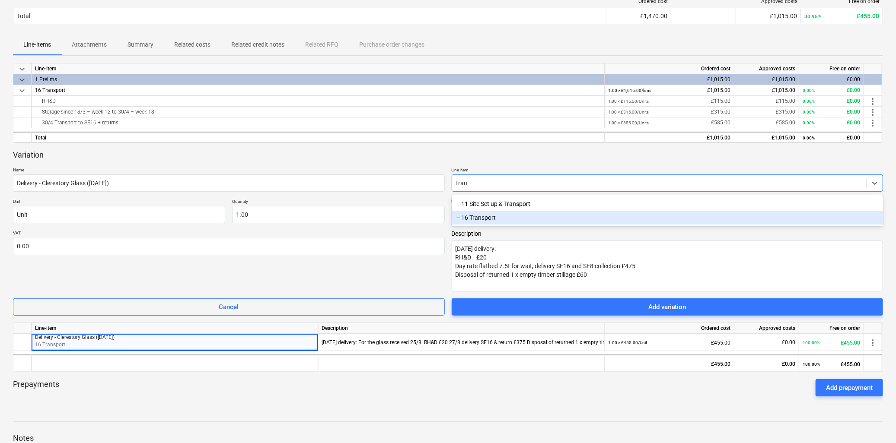
click at [484, 219] on div "-- 16 Transport" at bounding box center [668, 218] width 432 height 14
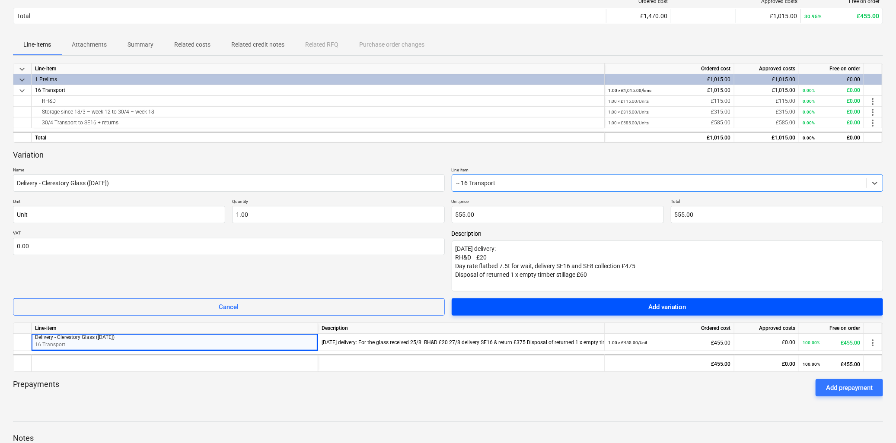
click at [682, 307] on div "Add variation" at bounding box center [667, 307] width 38 height 11
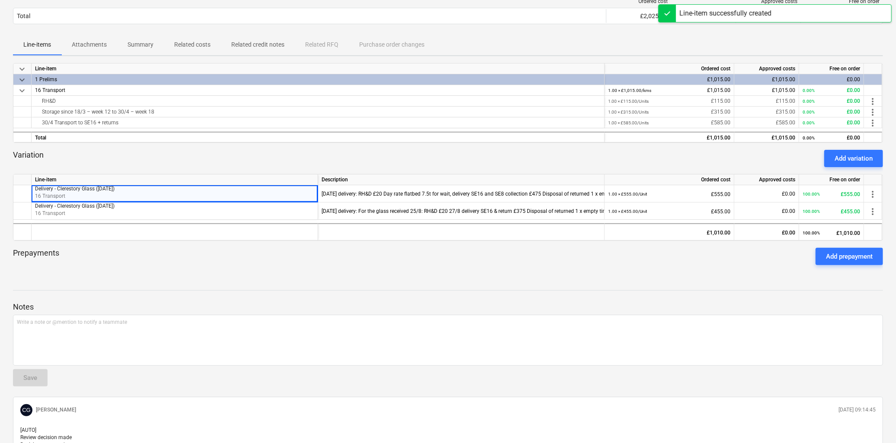
scroll to position [0, 0]
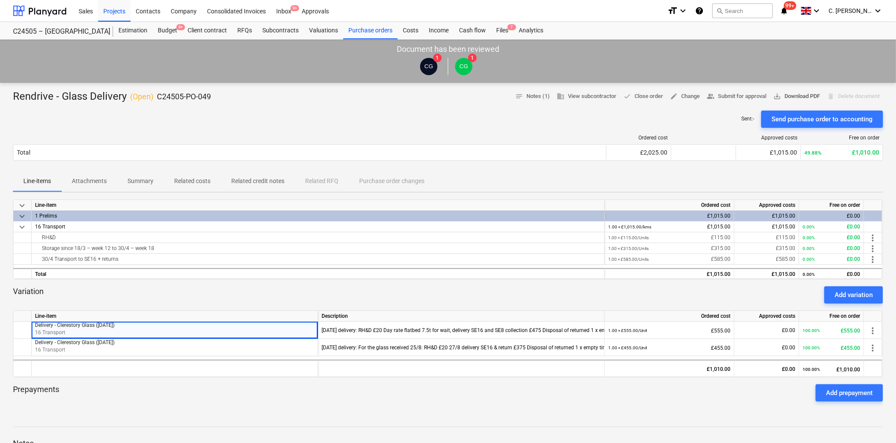
click at [790, 94] on span "save_alt Download PDF" at bounding box center [796, 97] width 47 height 10
